Goal: Use online tool/utility

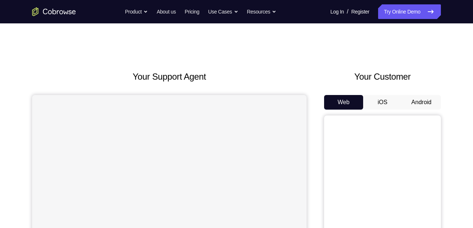
click at [430, 98] on button "Android" at bounding box center [421, 102] width 39 height 15
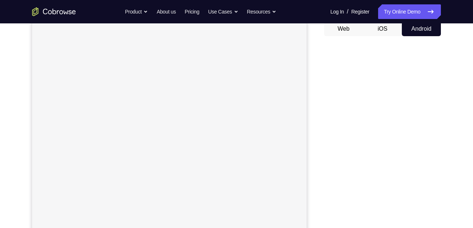
scroll to position [74, 0]
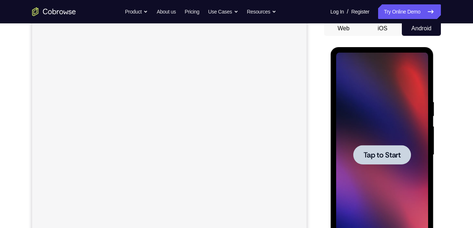
click at [388, 151] on span "Tap to Start" at bounding box center [381, 154] width 37 height 7
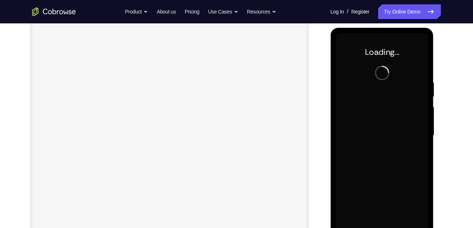
scroll to position [96, 0]
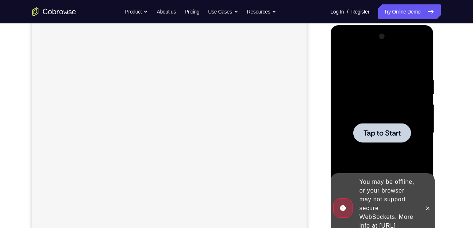
click at [366, 154] on div at bounding box center [382, 133] width 92 height 204
click at [373, 132] on span "Tap to Start" at bounding box center [381, 132] width 37 height 7
click at [429, 205] on icon at bounding box center [427, 208] width 6 height 6
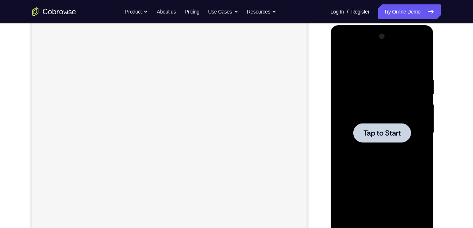
click at [405, 137] on div at bounding box center [382, 132] width 58 height 19
click at [373, 159] on div at bounding box center [382, 133] width 92 height 204
drag, startPoint x: 424, startPoint y: 191, endPoint x: 426, endPoint y: 195, distance: 4.6
click at [426, 195] on div at bounding box center [382, 133] width 92 height 204
